Goal: Contribute content: Add original content to the website for others to see

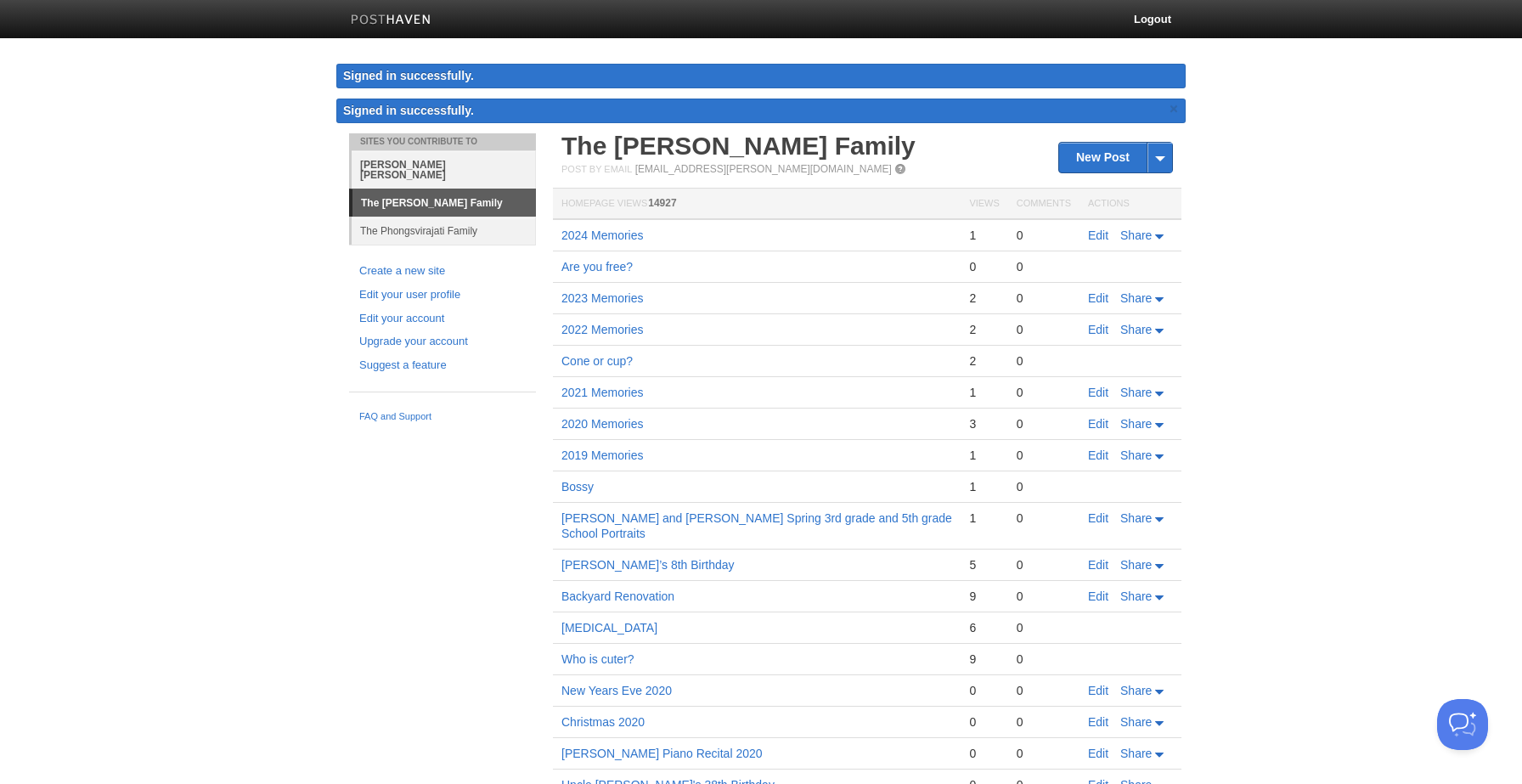
click at [453, 163] on link "[PERSON_NAME] [PERSON_NAME]" at bounding box center [444, 169] width 185 height 38
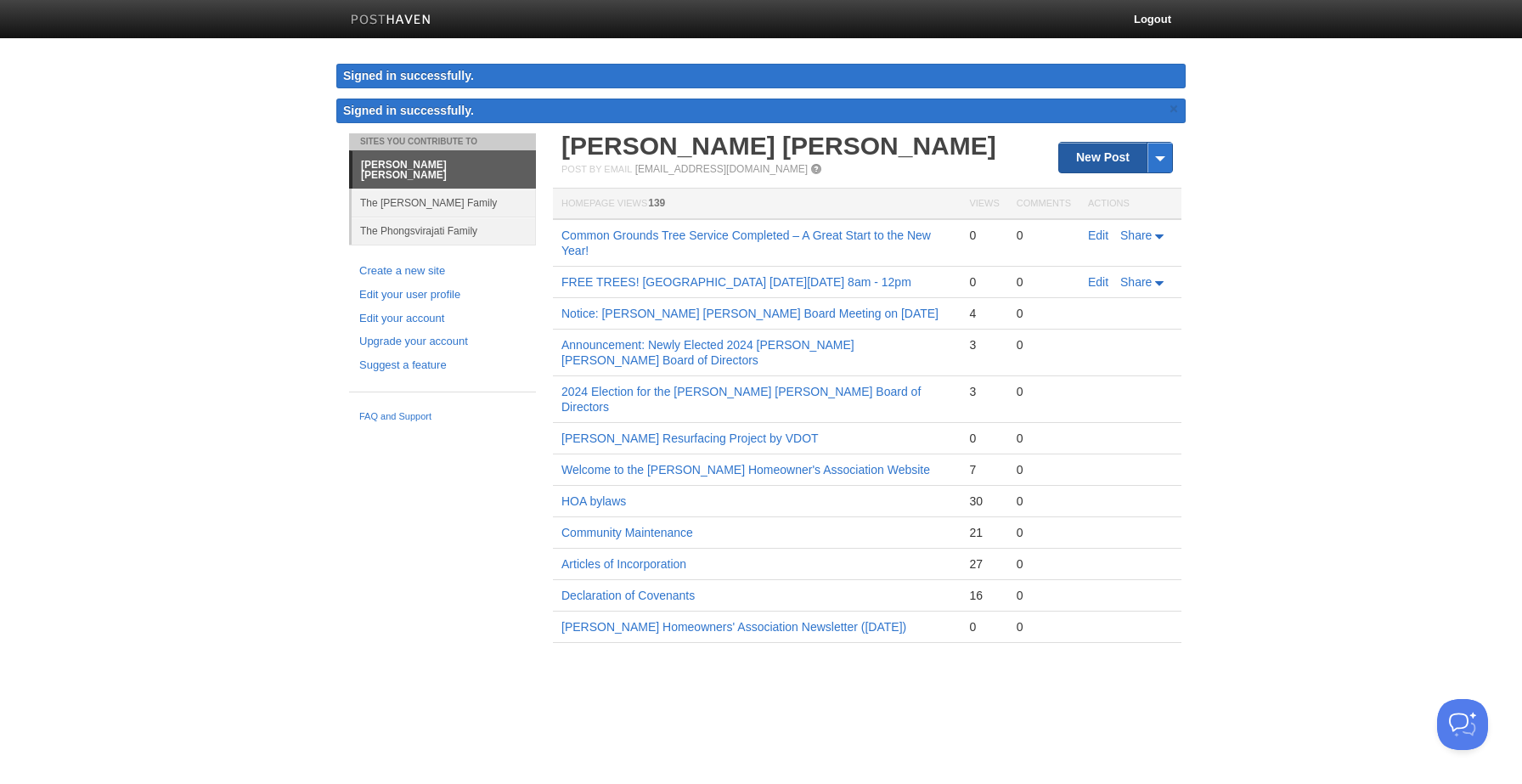
click at [1110, 162] on link "New Post" at bounding box center [1115, 157] width 113 height 29
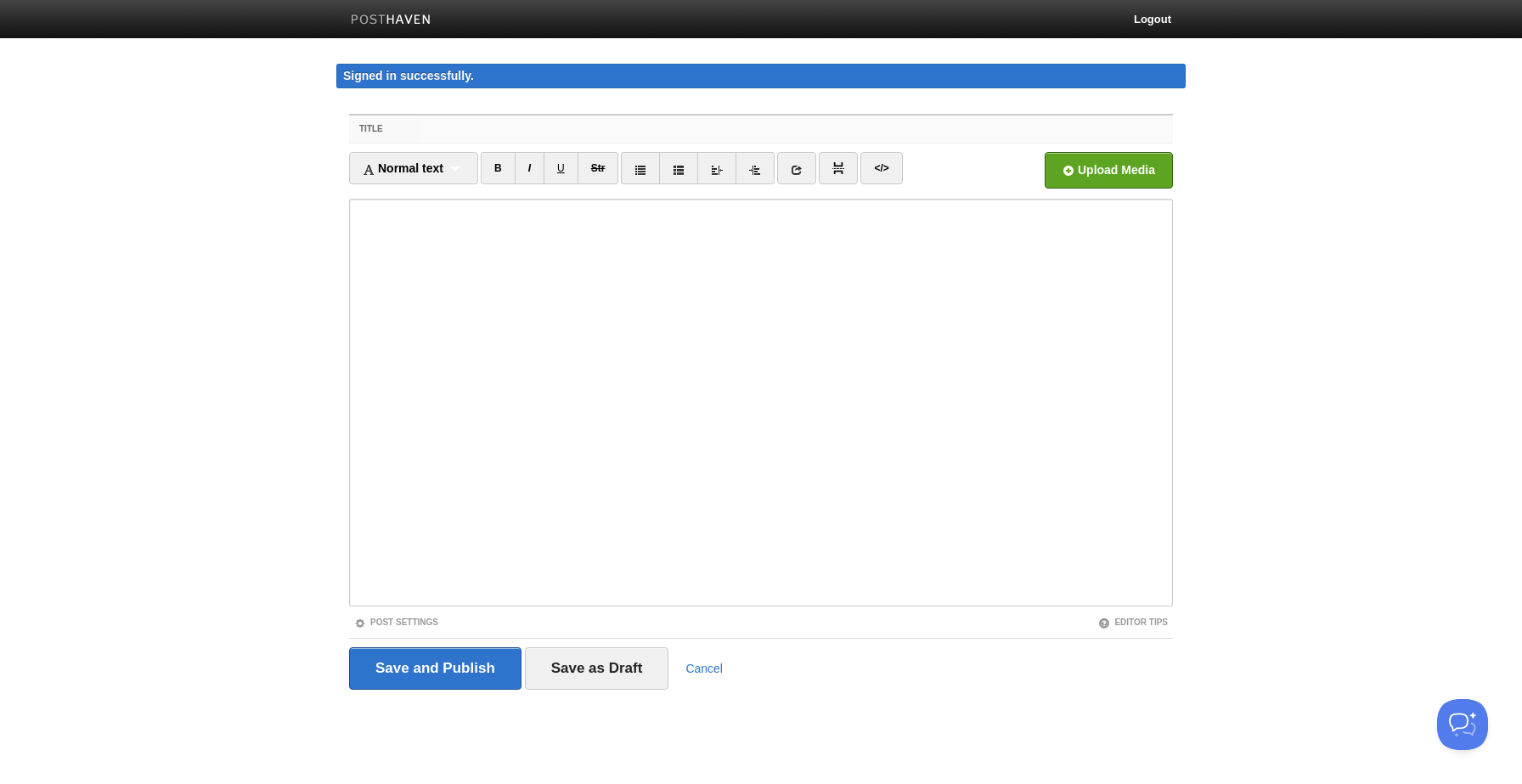
paste input "[PERSON_NAME] [PERSON_NAME] – Annual Dues, Community Updates & Next Steps"
click at [561, 129] on input "[PERSON_NAME] [PERSON_NAME] – Annual Dues, Community Updates & Next Steps" at bounding box center [795, 129] width 755 height 27
type input "[PERSON_NAME] [PERSON_NAME] – Annual Dues, Community Updates & Next Steps"
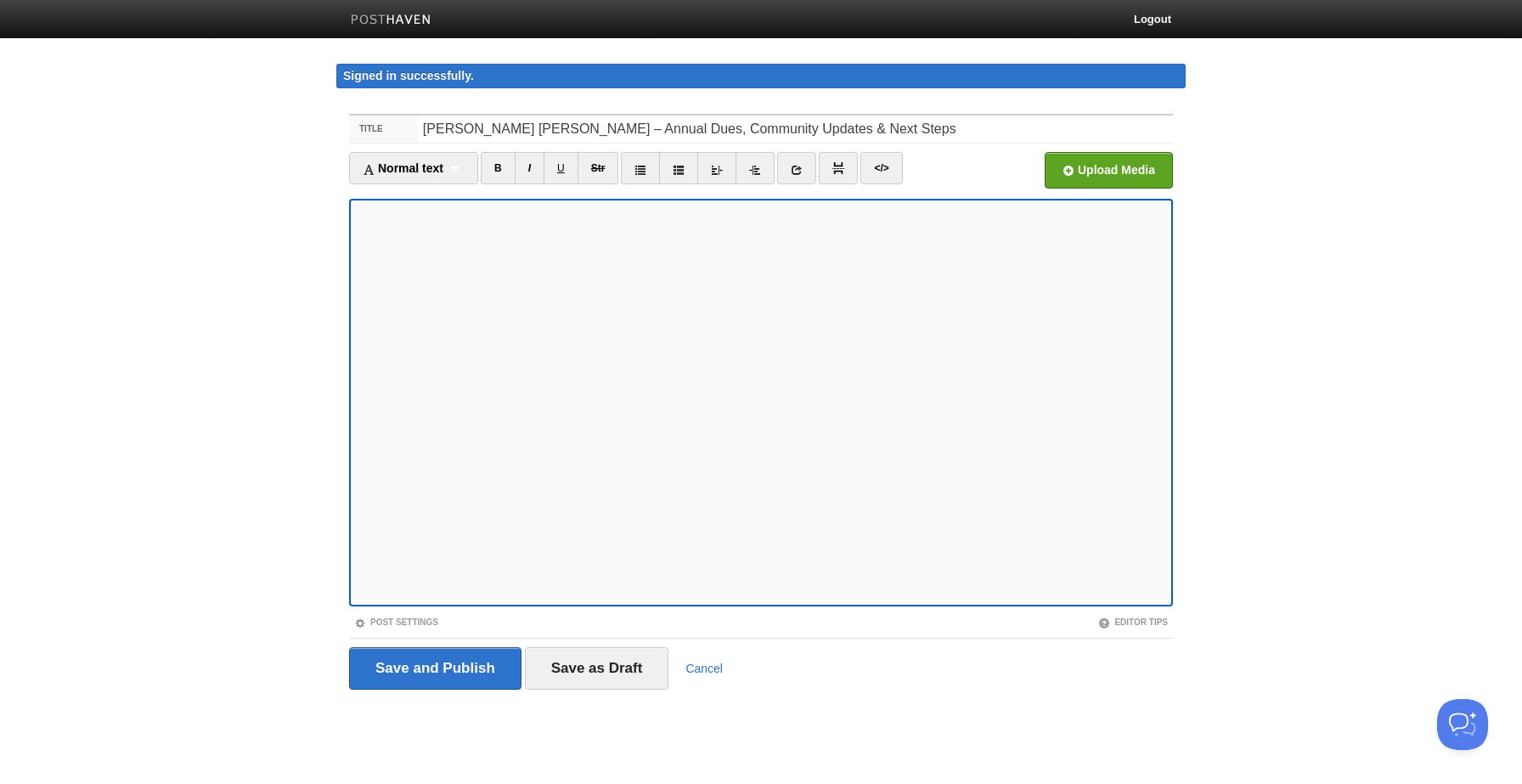
click at [296, 506] on body "Logout Signed in successfully. Signed in successfully. × Sites You Contribute T…" at bounding box center [761, 376] width 1522 height 753
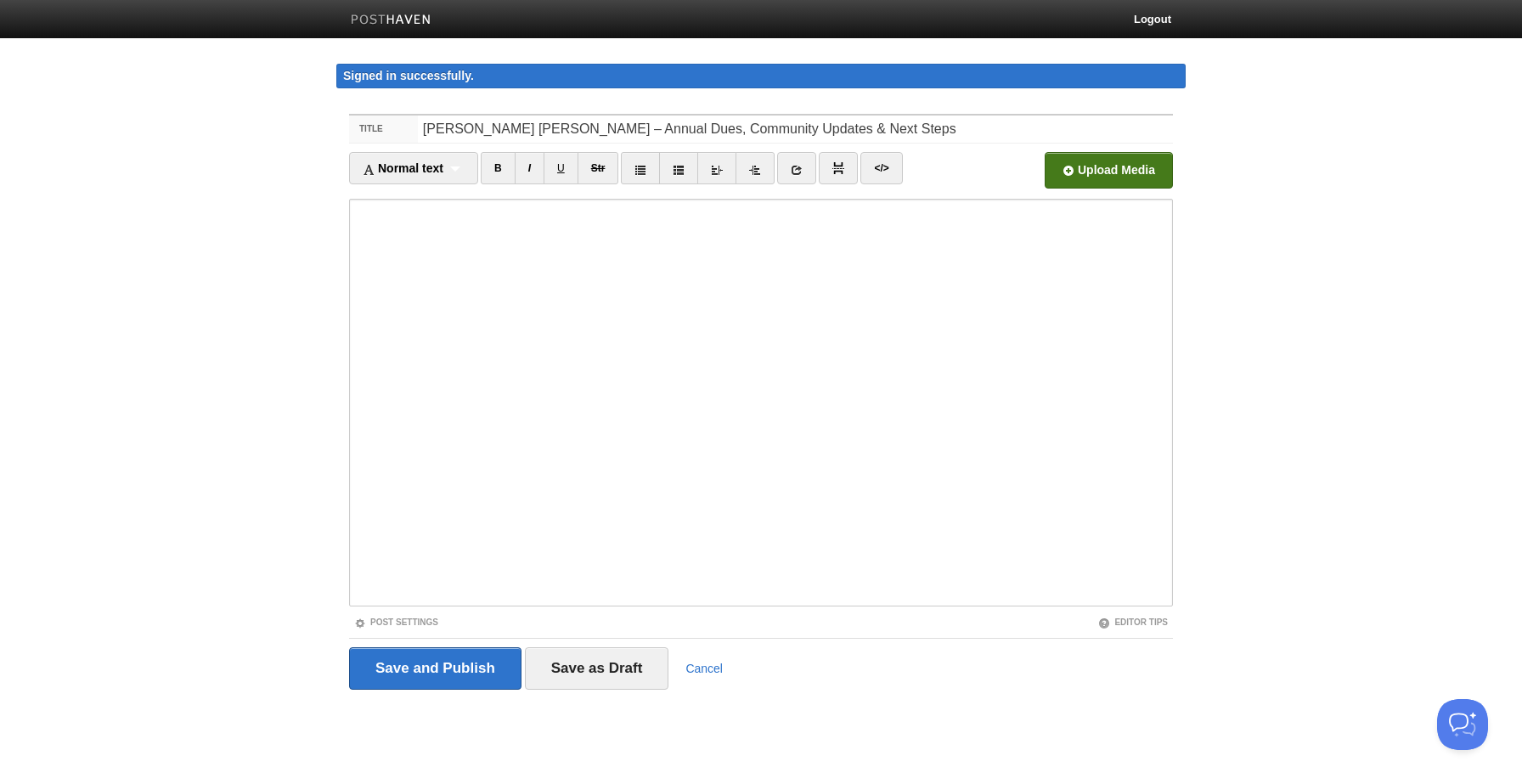
click at [1133, 172] on input "file" at bounding box center [596, 175] width 1286 height 86
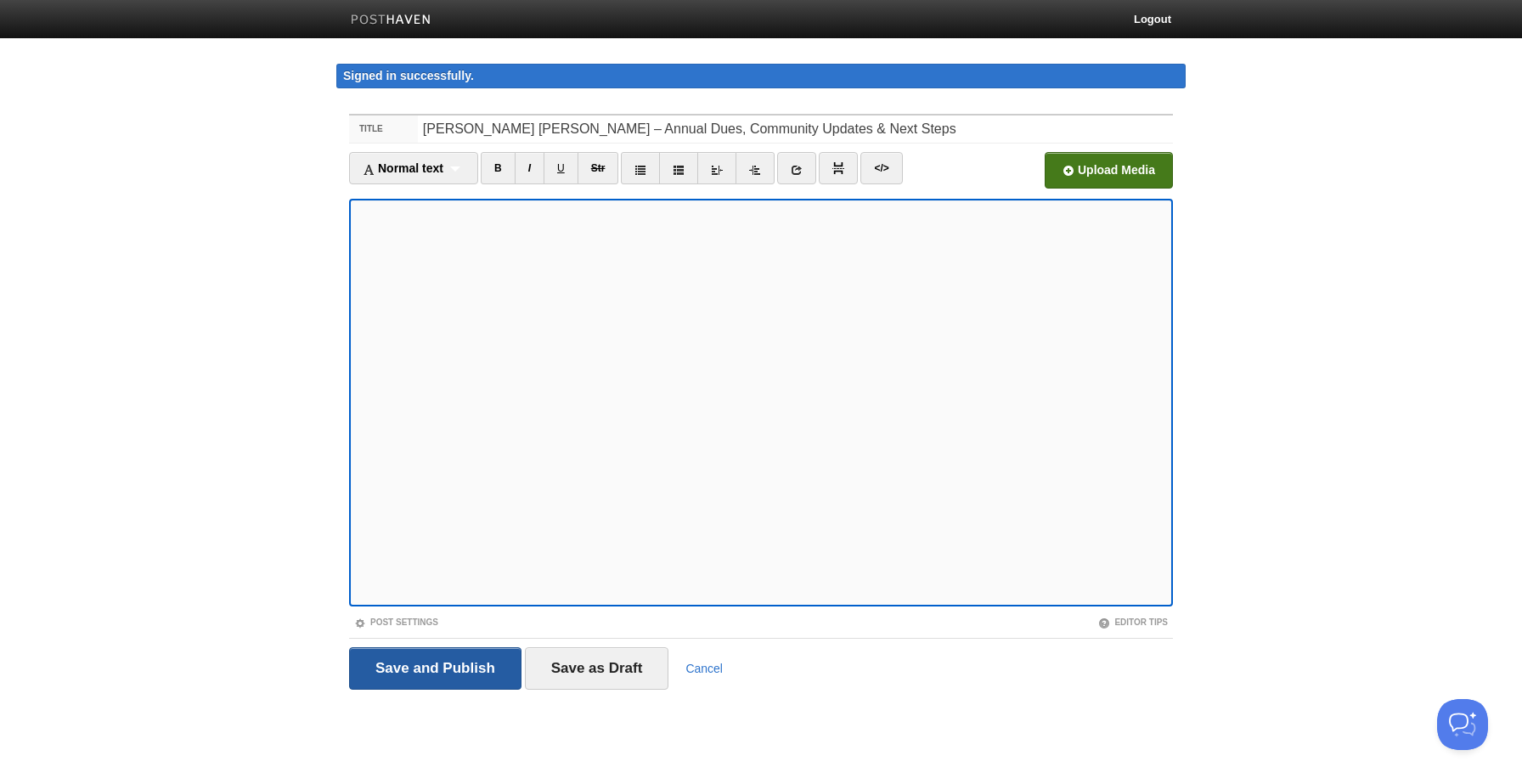
click at [465, 669] on input "Save and Publish" at bounding box center [436, 668] width 173 height 42
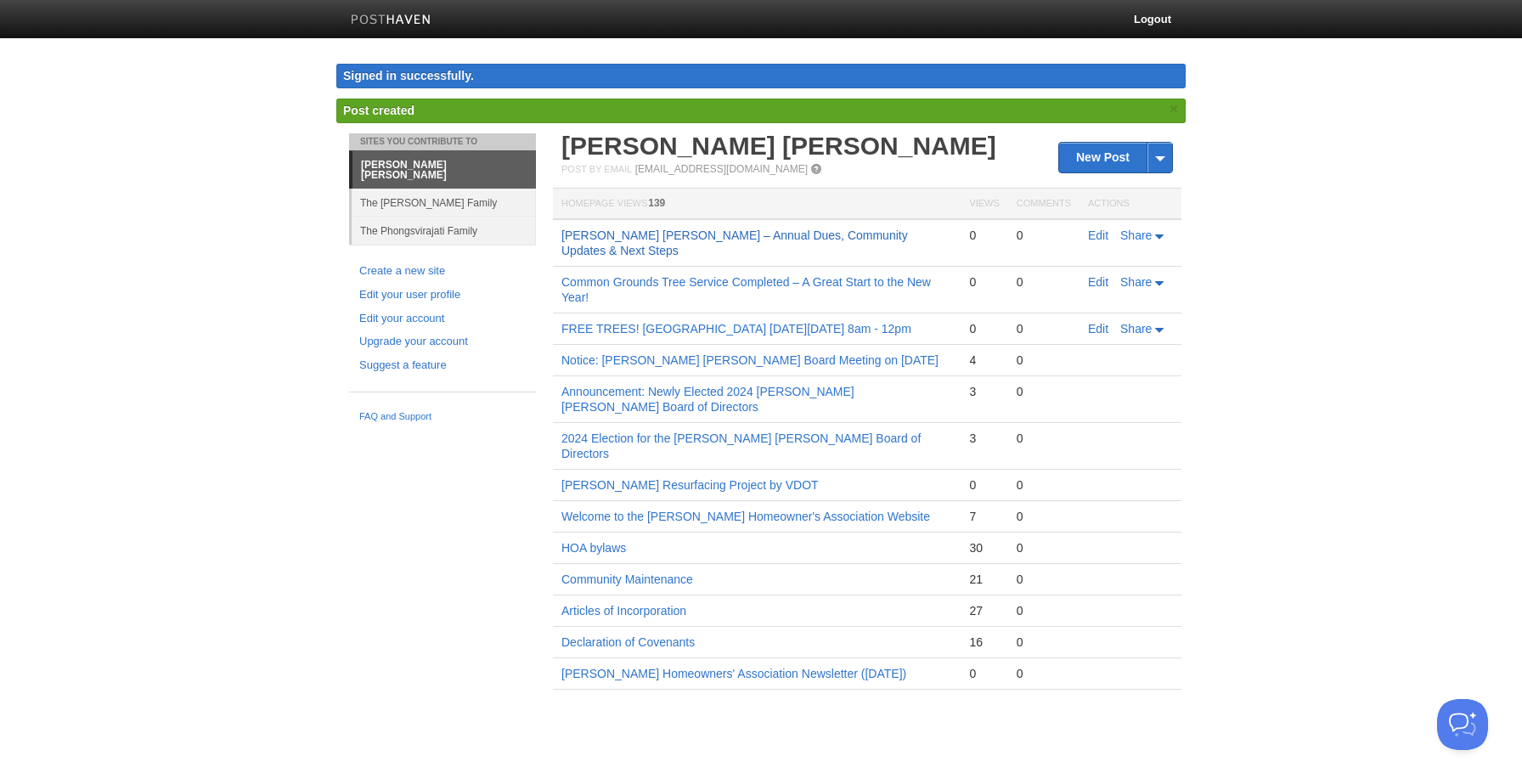
click at [872, 235] on link "[PERSON_NAME] [PERSON_NAME] – Annual Dues, Community Updates & Next Steps" at bounding box center [735, 242] width 347 height 28
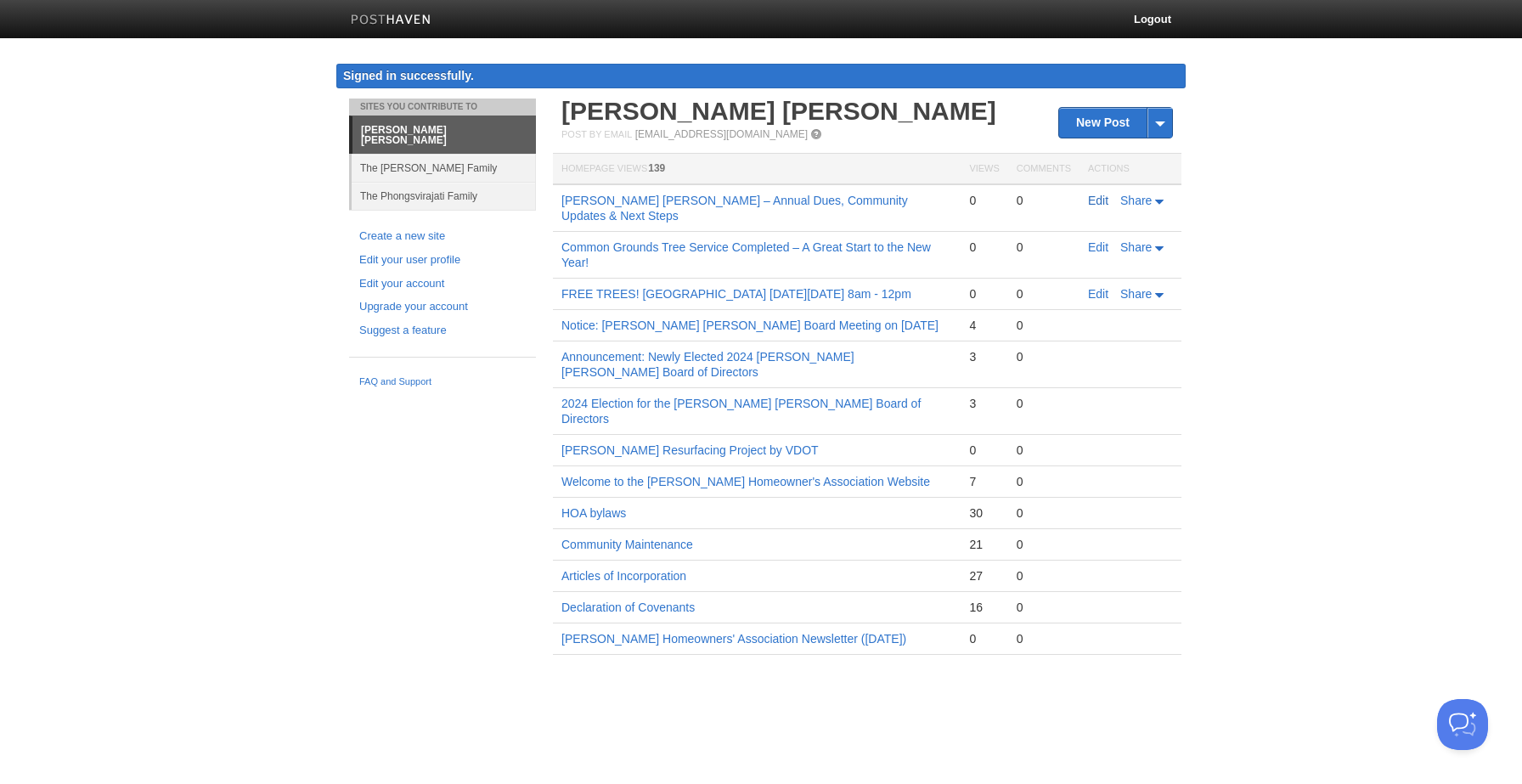
click at [1102, 203] on link "Edit" at bounding box center [1098, 200] width 21 height 14
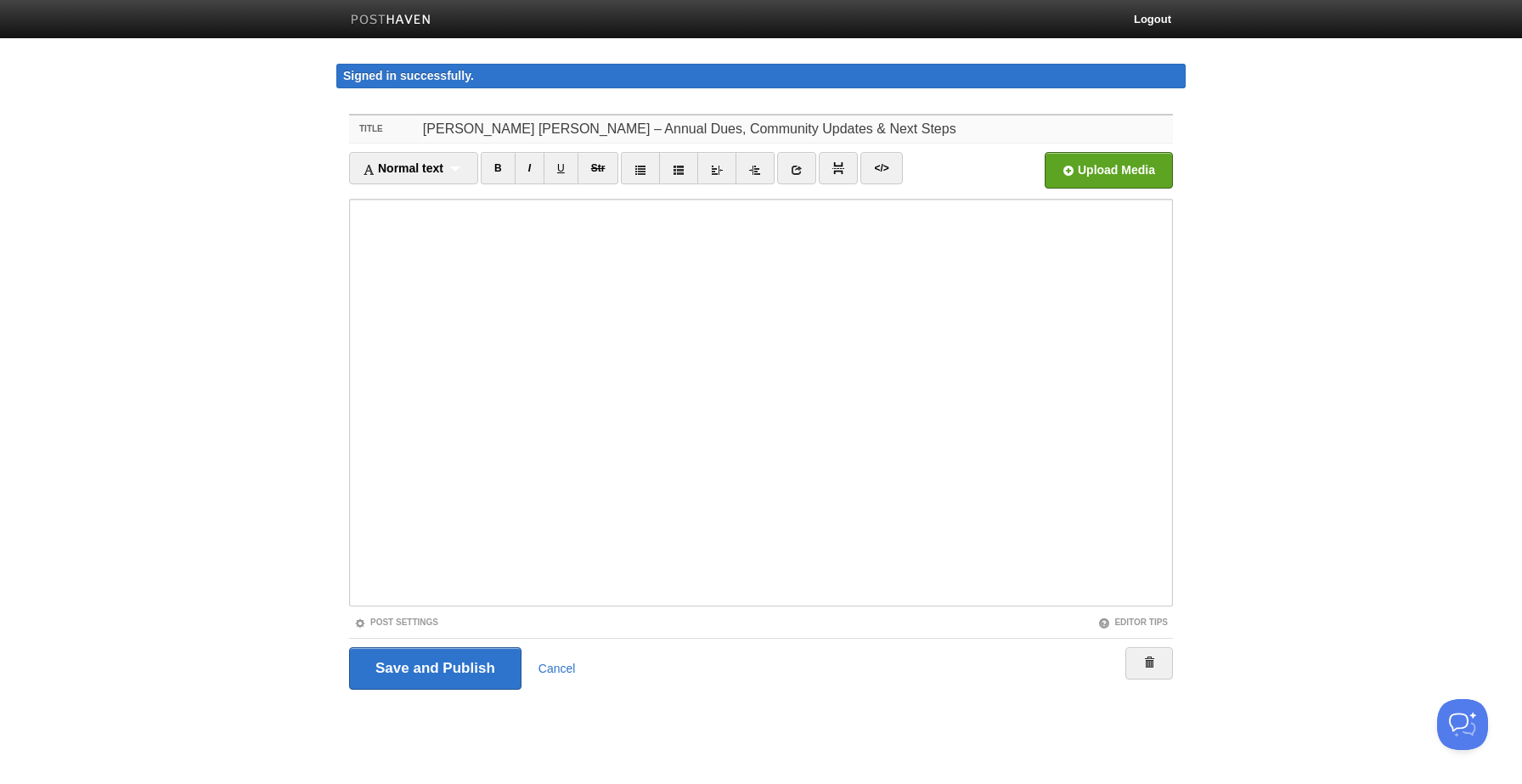
click at [553, 131] on input "[PERSON_NAME] [PERSON_NAME] – Annual Dues, Community Updates & Next Steps" at bounding box center [795, 129] width 755 height 27
type input "[PERSON_NAME] [PERSON_NAME] – 2025 Annual Dues, Community Updates & Next Steps"
click at [460, 666] on input "Save and Publish" at bounding box center [436, 668] width 173 height 42
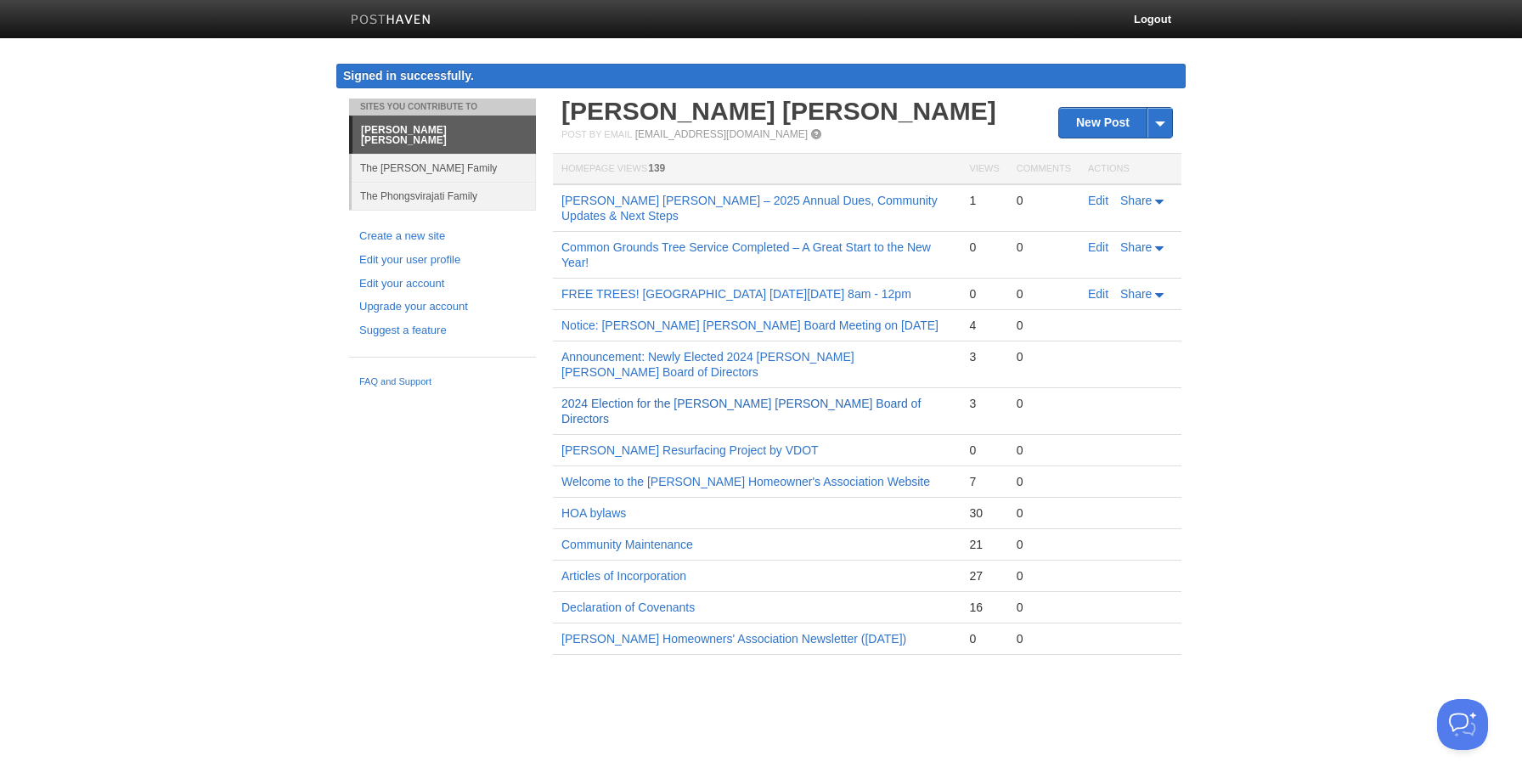
click at [763, 405] on link "2024 Election for the [PERSON_NAME] [PERSON_NAME] Board of Directors" at bounding box center [741, 411] width 359 height 28
click at [117, 502] on body "Logout Signed in successfully. Signed in successfully. × Post created × Post sa…" at bounding box center [761, 352] width 1522 height 705
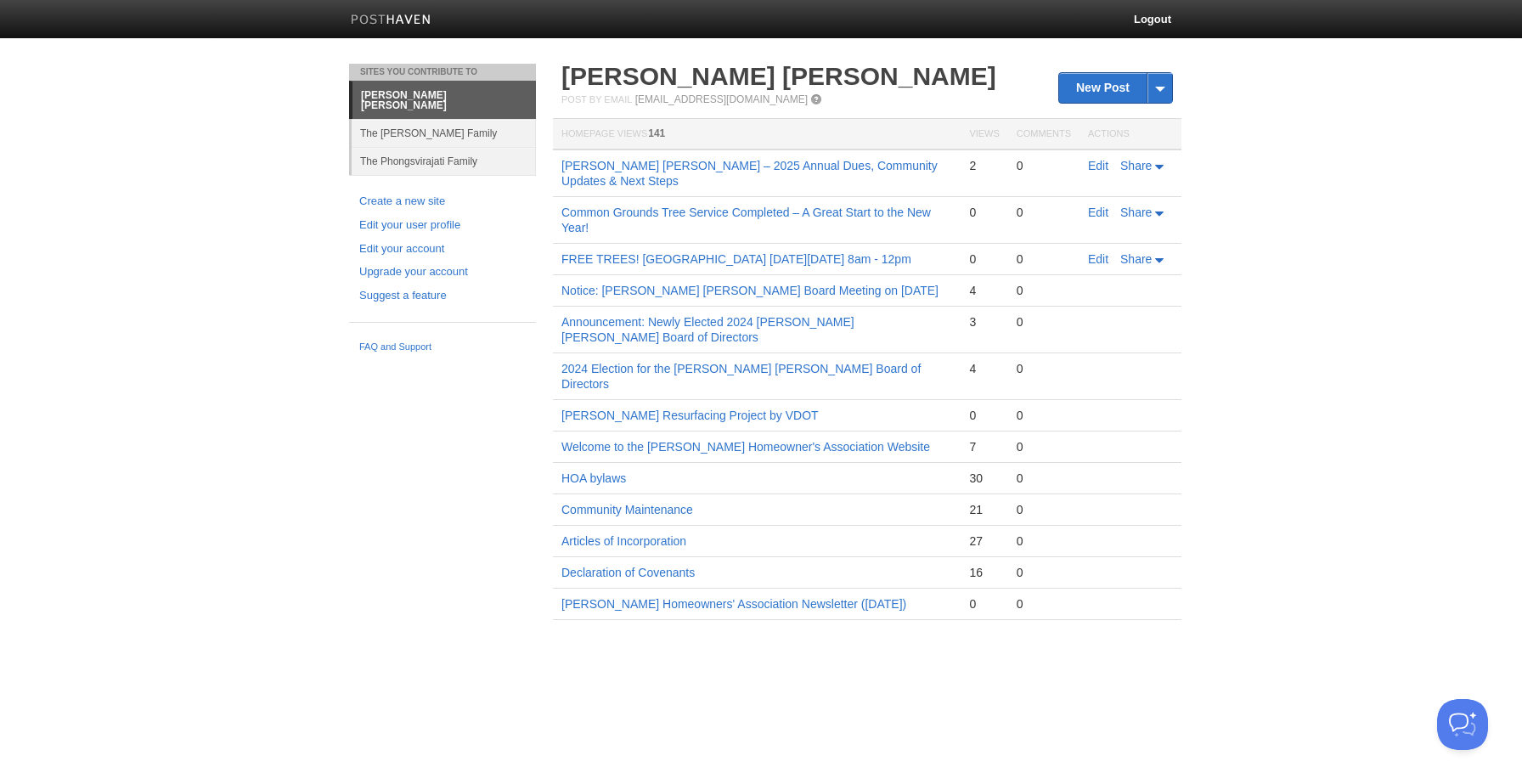
click at [1356, 176] on body "Logout Sites You Contribute To [PERSON_NAME] [PERSON_NAME] The [PERSON_NAME] Fa…" at bounding box center [761, 335] width 1522 height 670
